Goal: Transaction & Acquisition: Purchase product/service

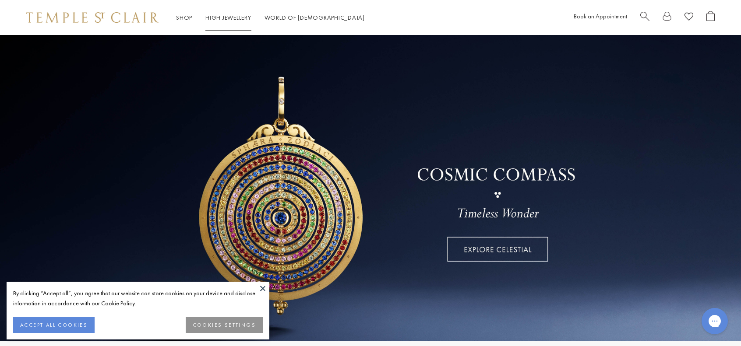
click at [232, 16] on link "High Jewellery High Jewellery" at bounding box center [228, 18] width 46 height 8
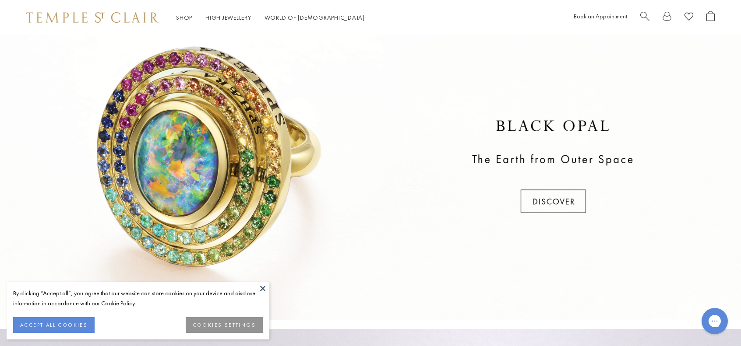
scroll to position [350, 0]
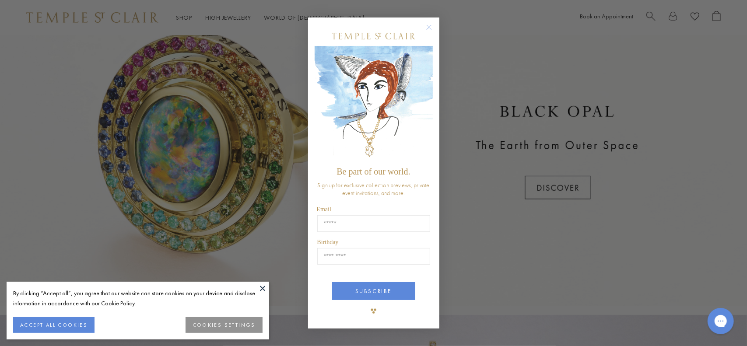
click at [430, 29] on circle "Close dialog" at bounding box center [429, 27] width 11 height 11
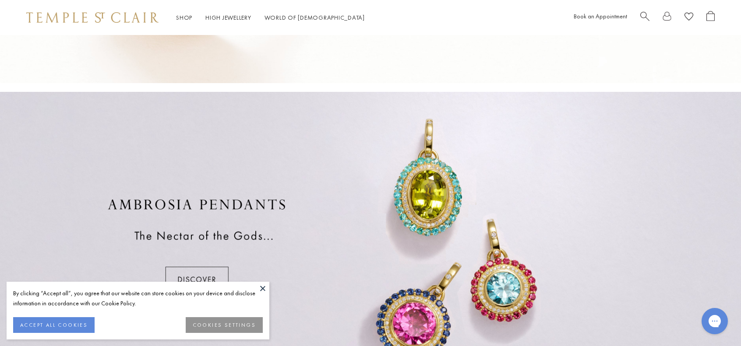
scroll to position [468, 0]
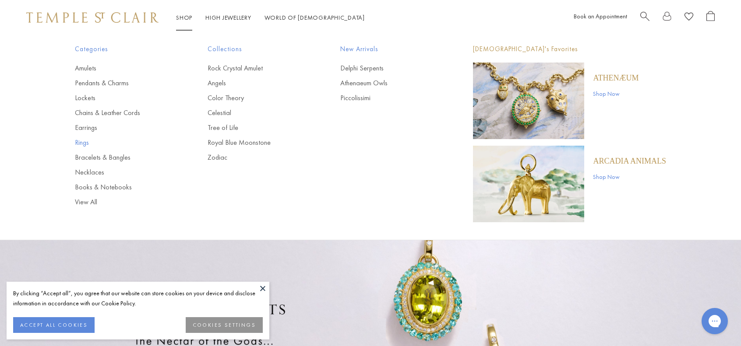
click at [81, 142] on link "Rings" at bounding box center [124, 143] width 98 height 10
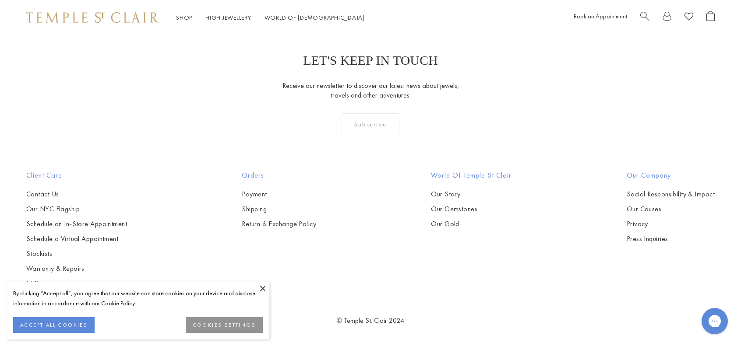
scroll to position [4377, 0]
